Goal: Check status: Check status

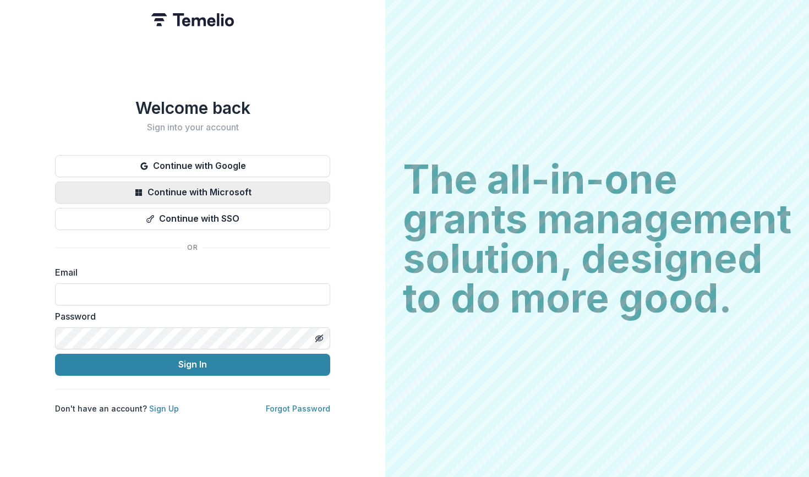
click at [224, 184] on button "Continue with Microsoft" at bounding box center [192, 193] width 275 height 22
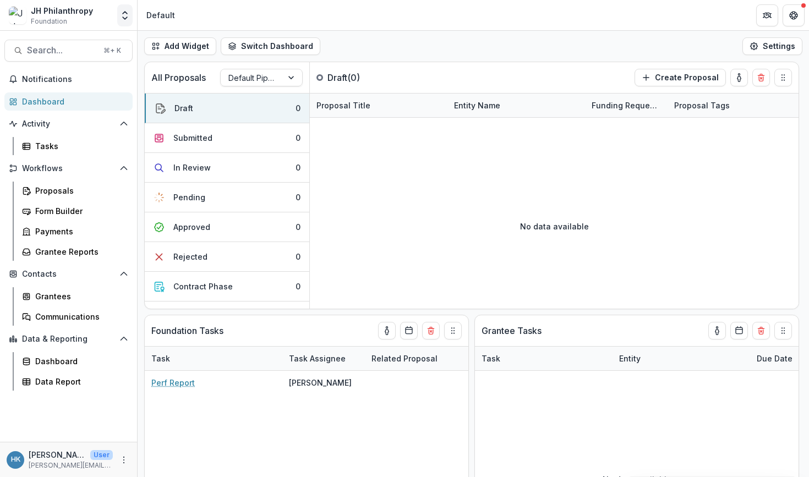
click at [123, 21] on button "Open entity switcher" at bounding box center [124, 15] width 15 height 22
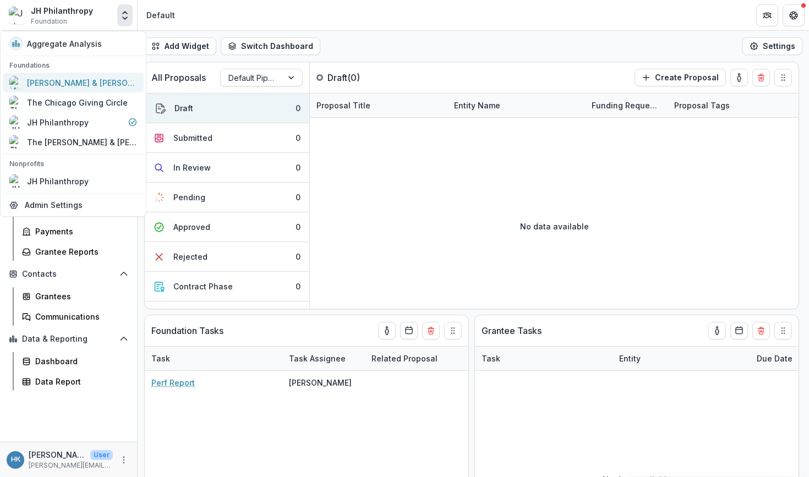
click at [103, 81] on div "Michael & Dana Springer Charitable Fund" at bounding box center [82, 83] width 110 height 12
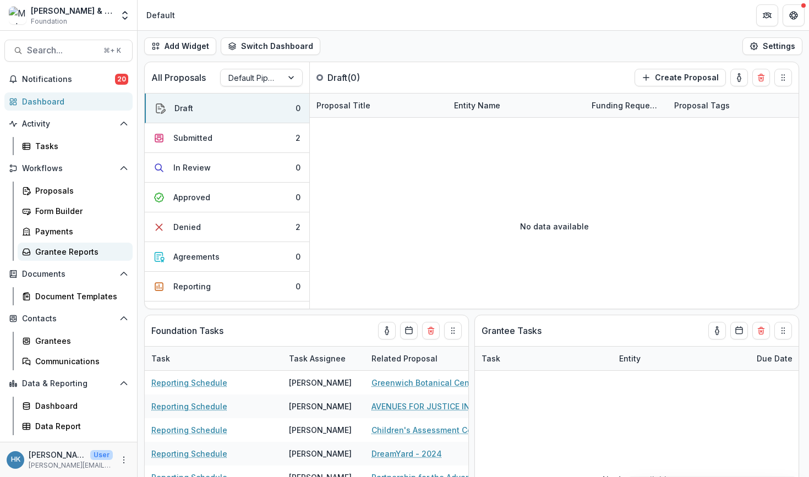
click at [72, 252] on div "Grantee Reports" at bounding box center [79, 252] width 89 height 12
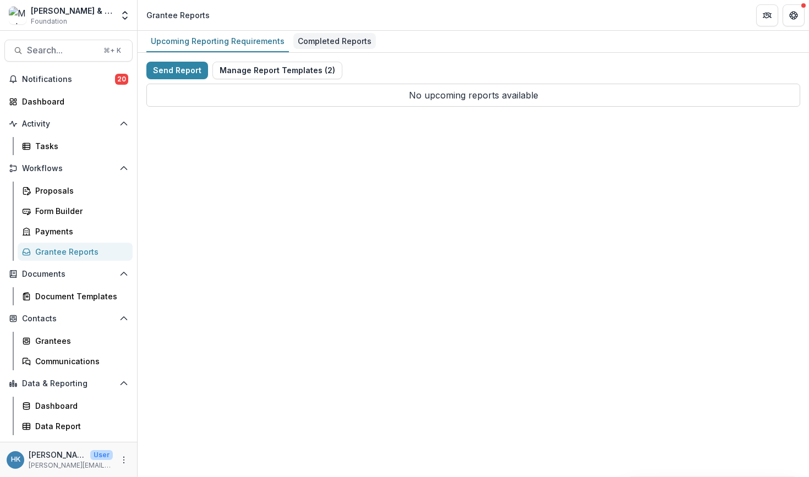
click at [331, 40] on div "Completed Reports" at bounding box center [334, 41] width 83 height 16
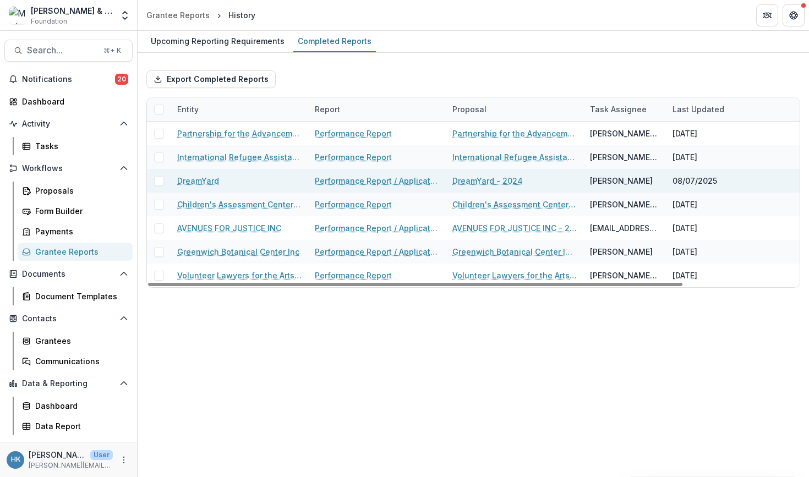
click at [357, 183] on link "Performance Report / Application for Renewal" at bounding box center [377, 181] width 124 height 12
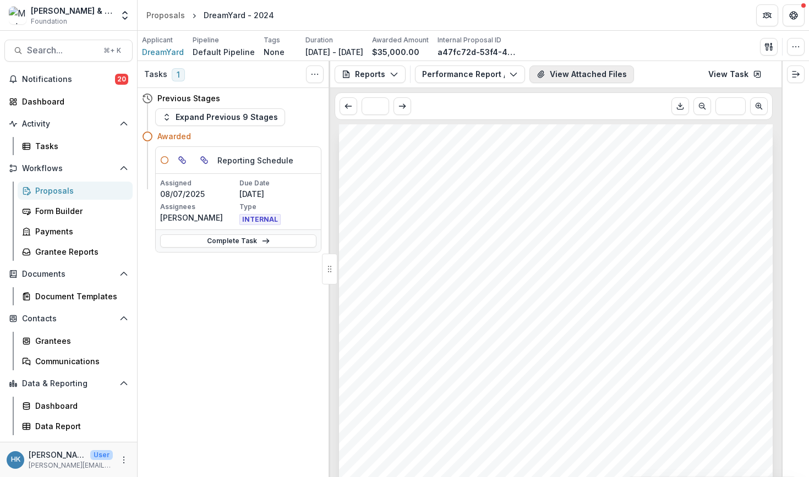
click at [592, 69] on button "View Attached Files" at bounding box center [581, 74] width 105 height 18
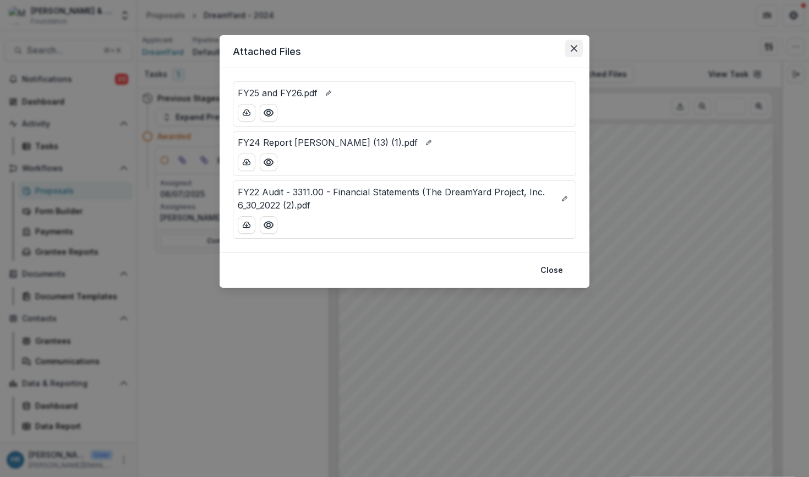
click at [574, 46] on icon "Close" at bounding box center [574, 48] width 7 height 7
